Goal: Task Accomplishment & Management: Use online tool/utility

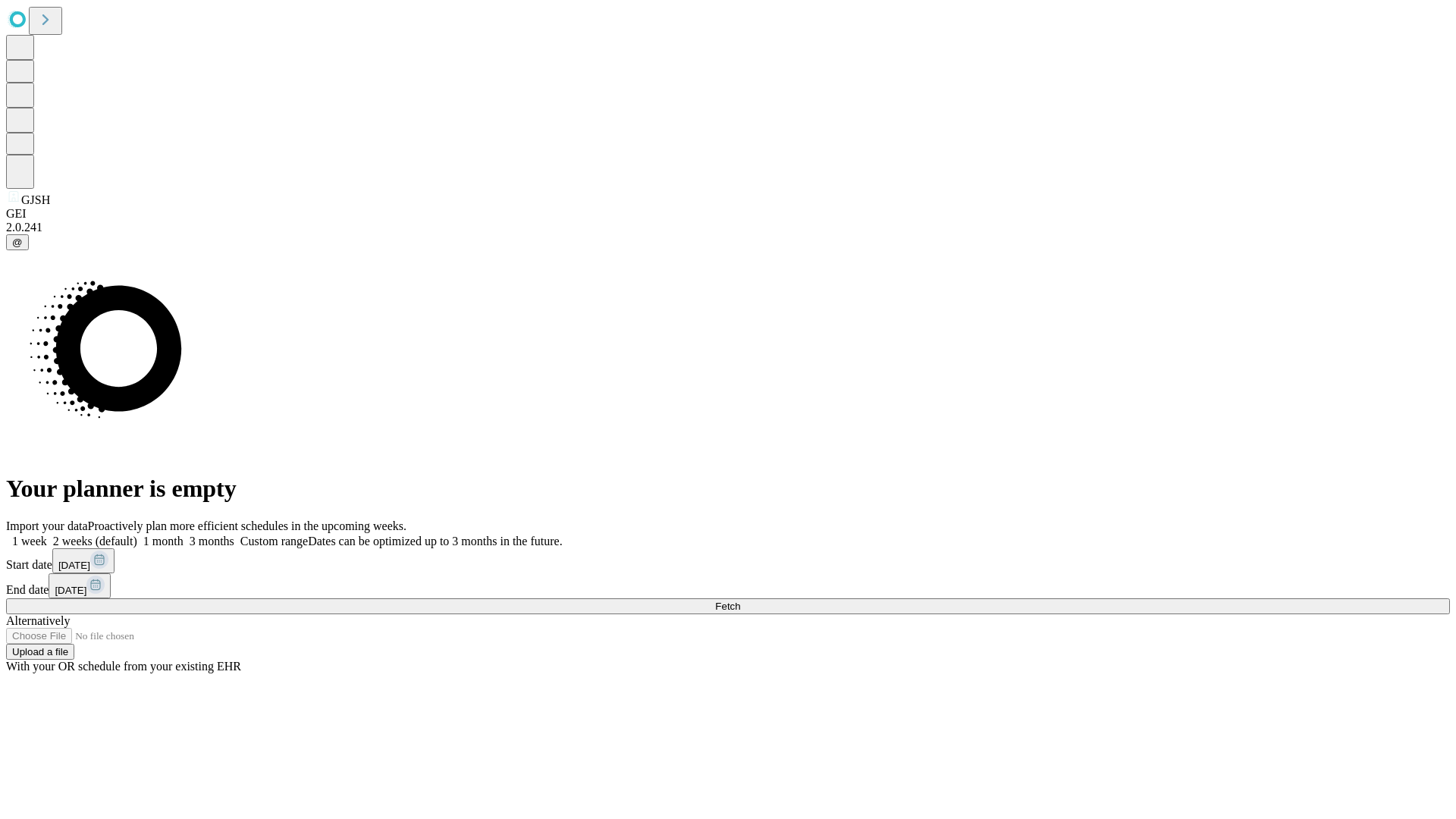
click at [740, 601] on span "Fetch" at bounding box center [728, 606] width 25 height 11
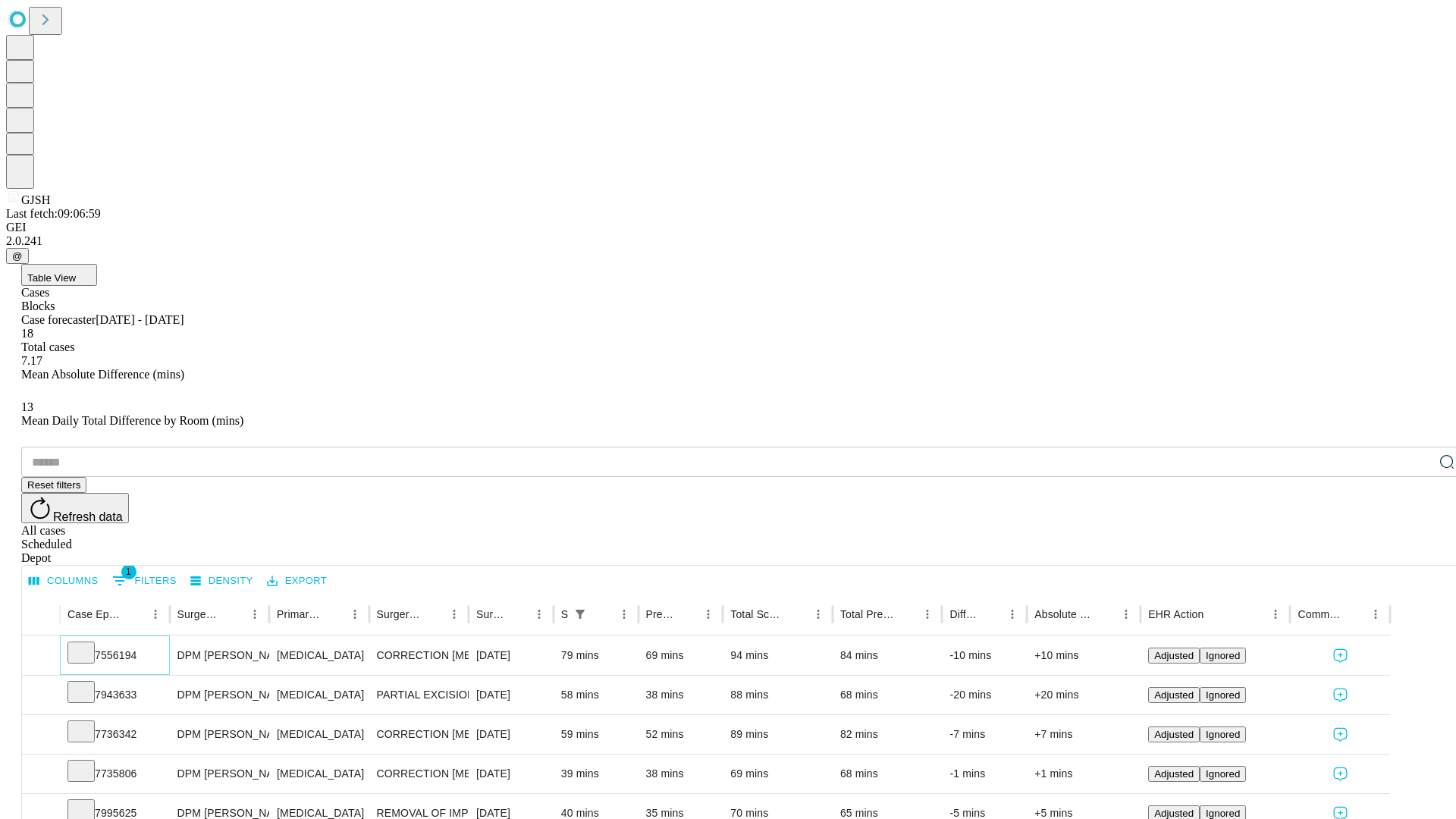
click at [89, 644] on icon at bounding box center [80, 651] width 15 height 15
